Goal: Information Seeking & Learning: Learn about a topic

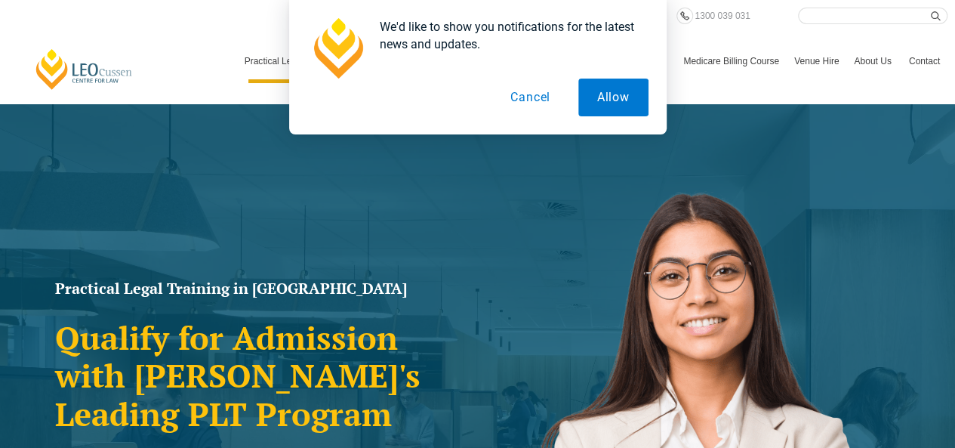
click at [548, 97] on button "Cancel" at bounding box center [530, 97] width 78 height 38
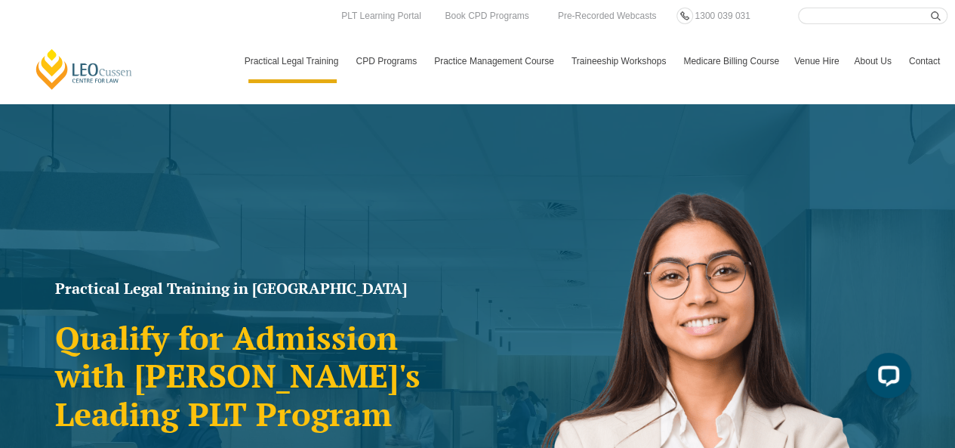
click at [408, 6] on header "[PERSON_NAME] Centre for Law Search here Practical Legal Training Our Practical…" at bounding box center [477, 51] width 955 height 103
click at [408, 8] on link "PLT Learning Portal" at bounding box center [381, 16] width 83 height 17
